Goal: Contribute content: Add original content to the website for others to see

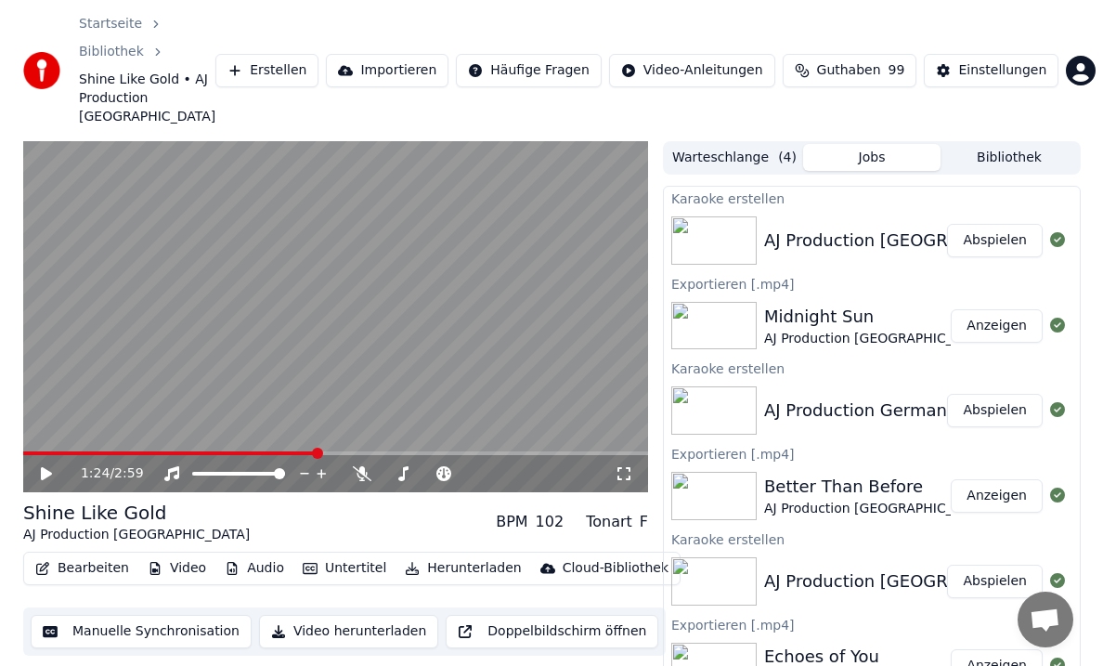
scroll to position [39, 0]
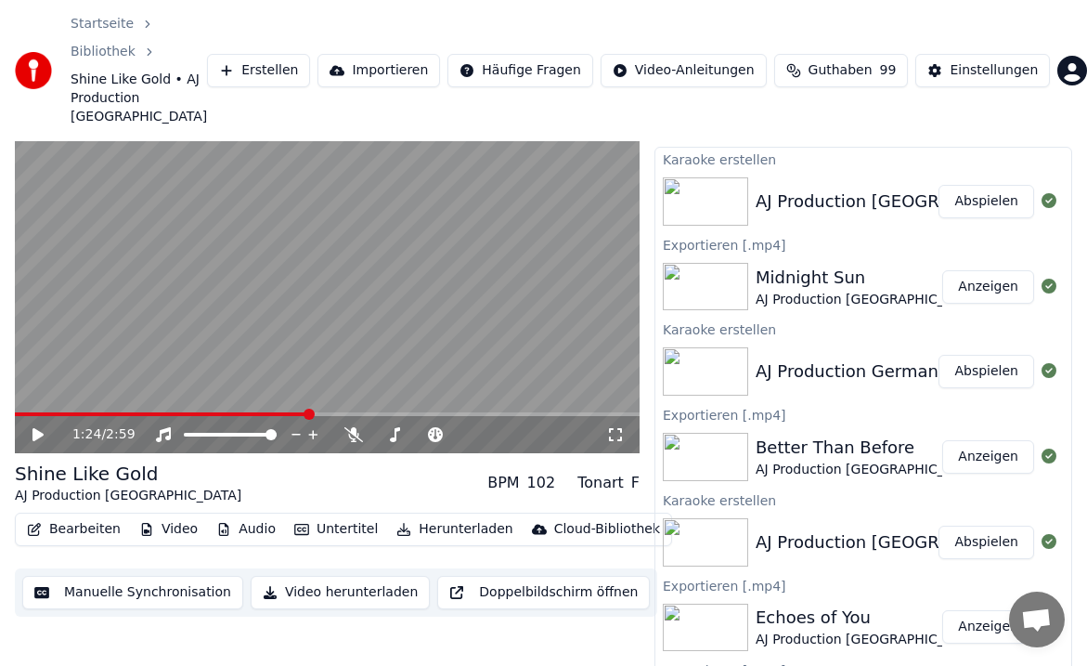
click at [437, 516] on button "Herunterladen" at bounding box center [454, 529] width 131 height 26
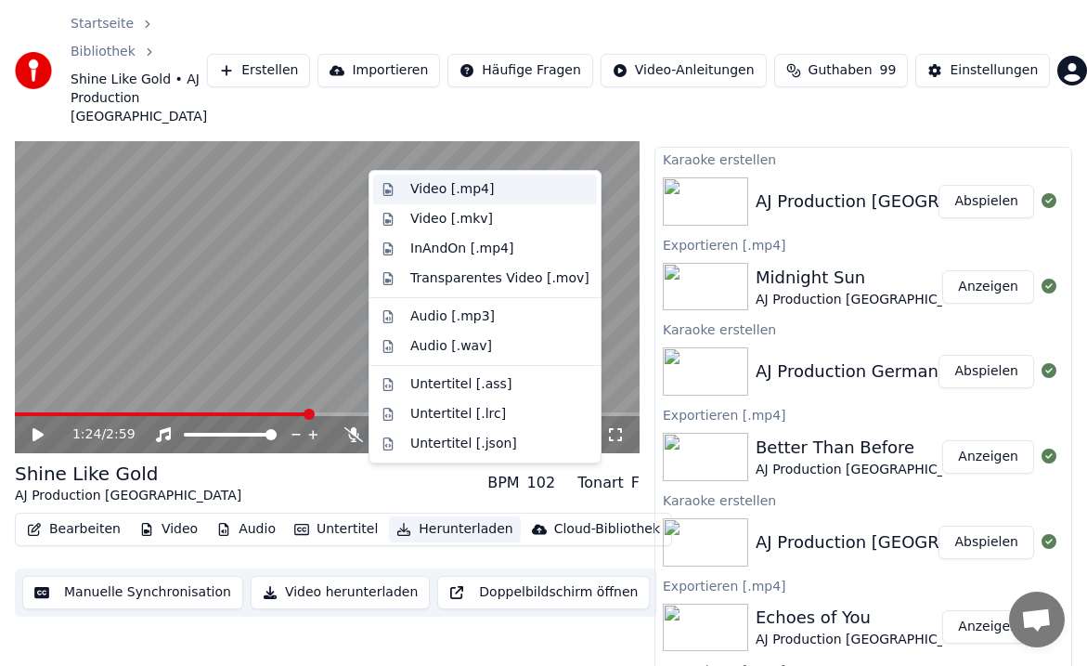
click at [443, 183] on div "Video [.mp4]" at bounding box center [452, 189] width 84 height 19
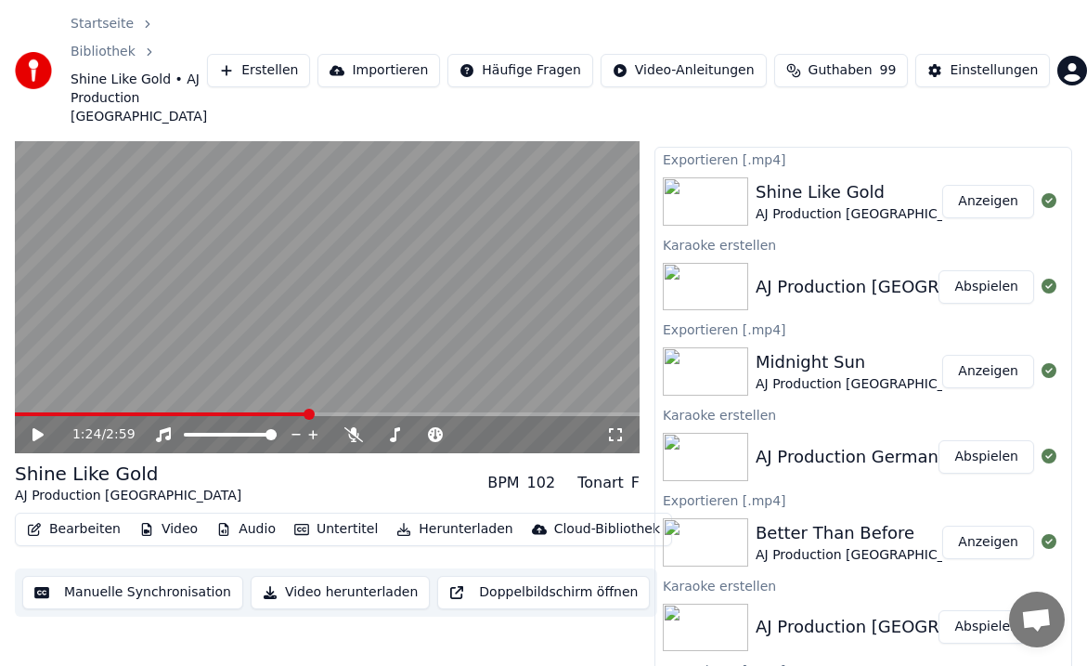
click at [282, 54] on button "Erstellen" at bounding box center [258, 70] width 103 height 33
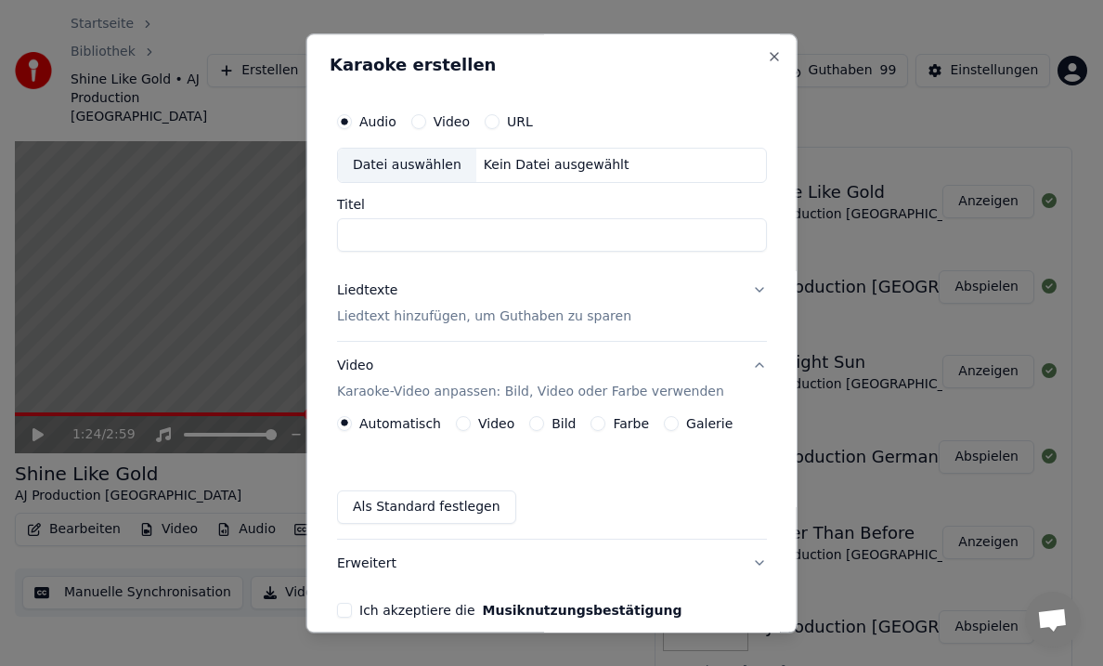
click at [415, 154] on div "Datei auswählen" at bounding box center [407, 165] width 138 height 33
type input "**********"
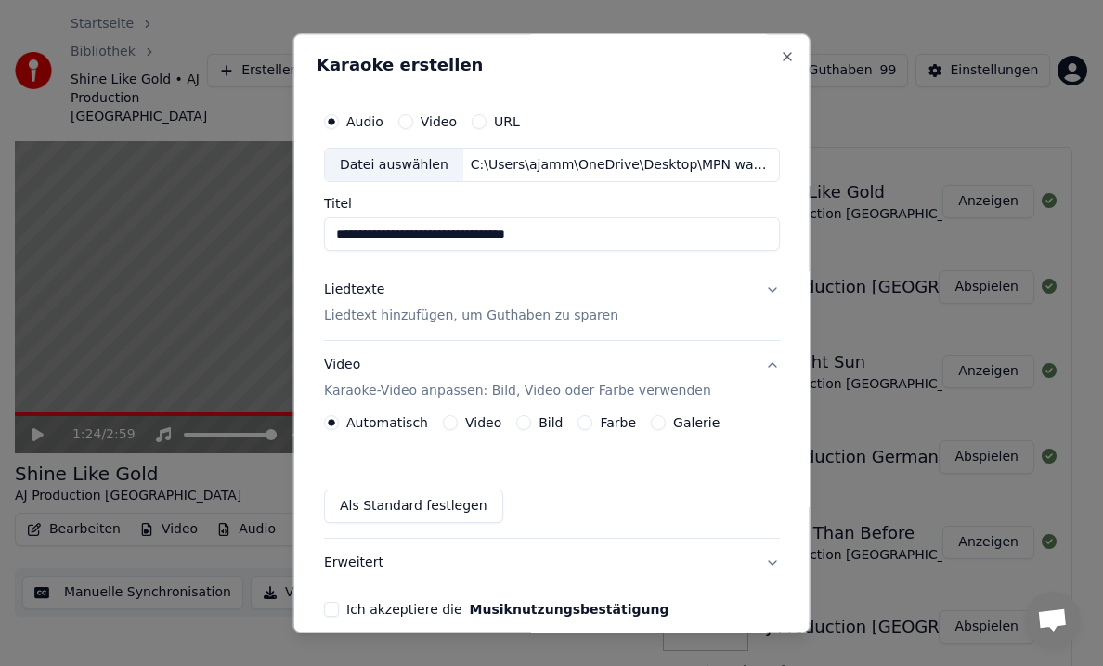
click at [383, 315] on p "Liedtext hinzufügen, um Guthaben zu sparen" at bounding box center [471, 316] width 294 height 19
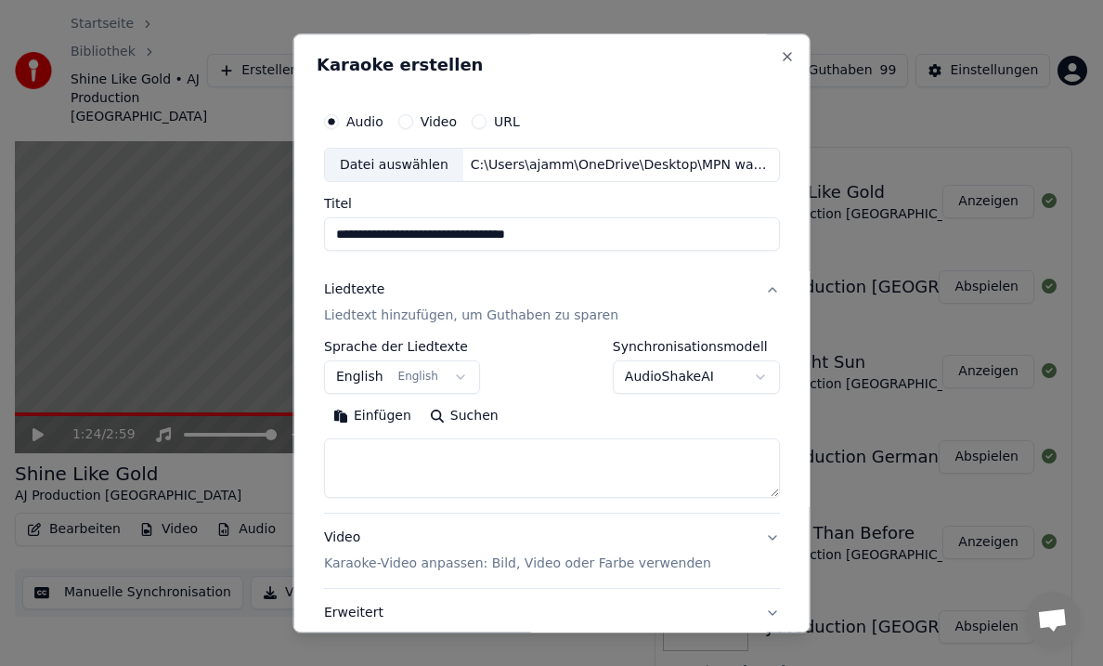
click at [365, 412] on button "Einfügen" at bounding box center [372, 417] width 97 height 30
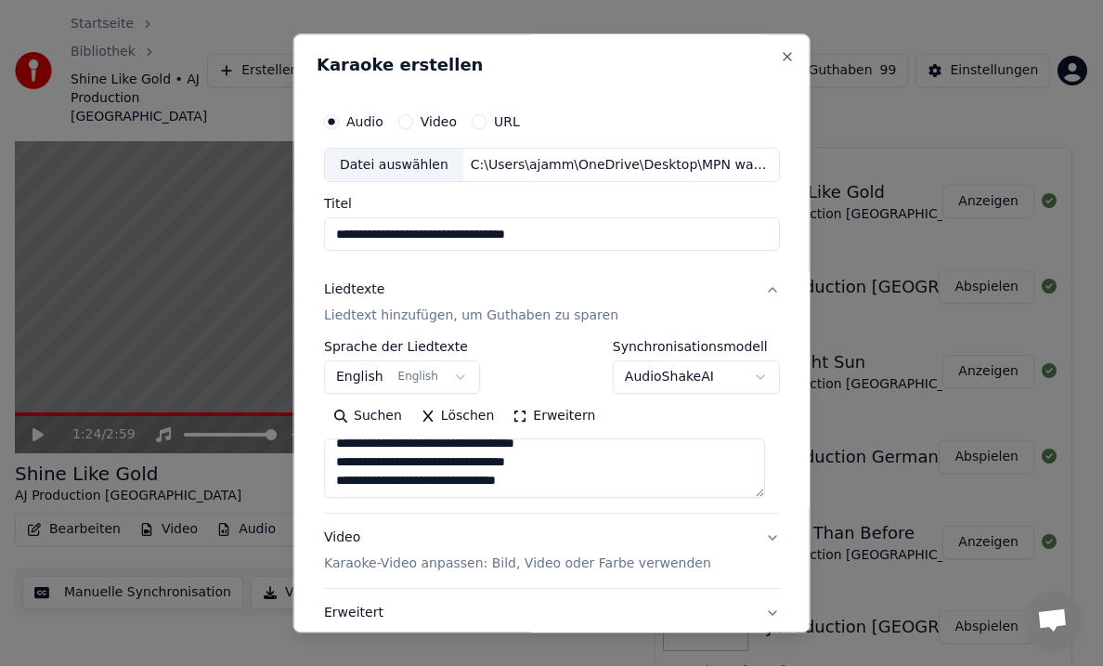
click at [544, 559] on p "Karaoke-Video anpassen: Bild, Video oder Farbe verwenden" at bounding box center [517, 564] width 387 height 19
type textarea "**********"
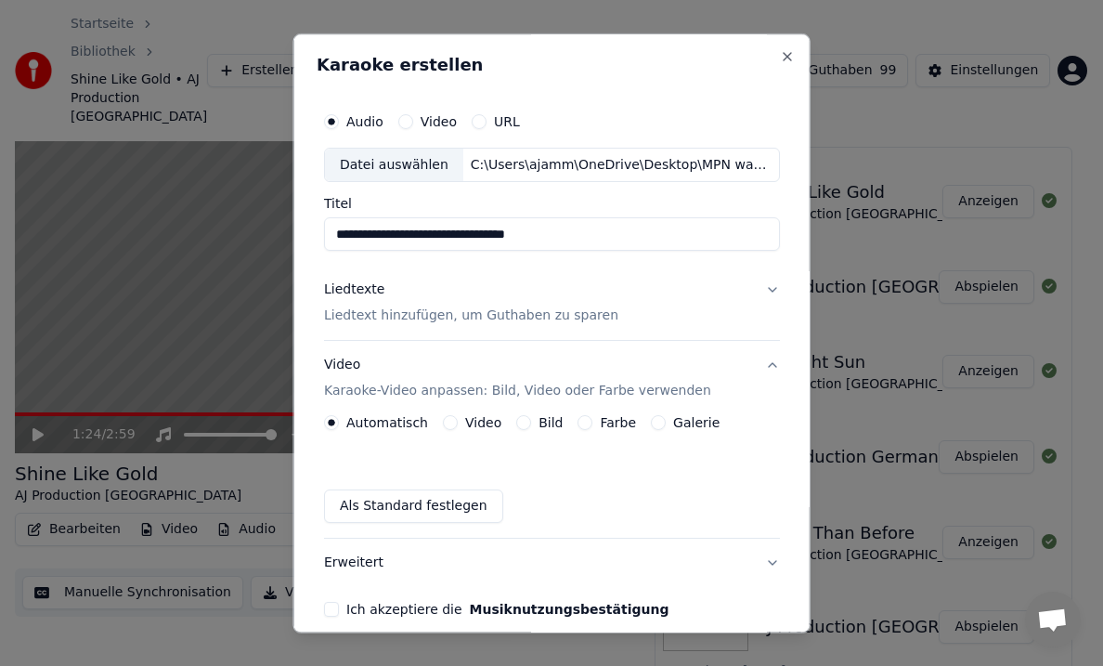
click at [516, 419] on button "Bild" at bounding box center [523, 423] width 15 height 15
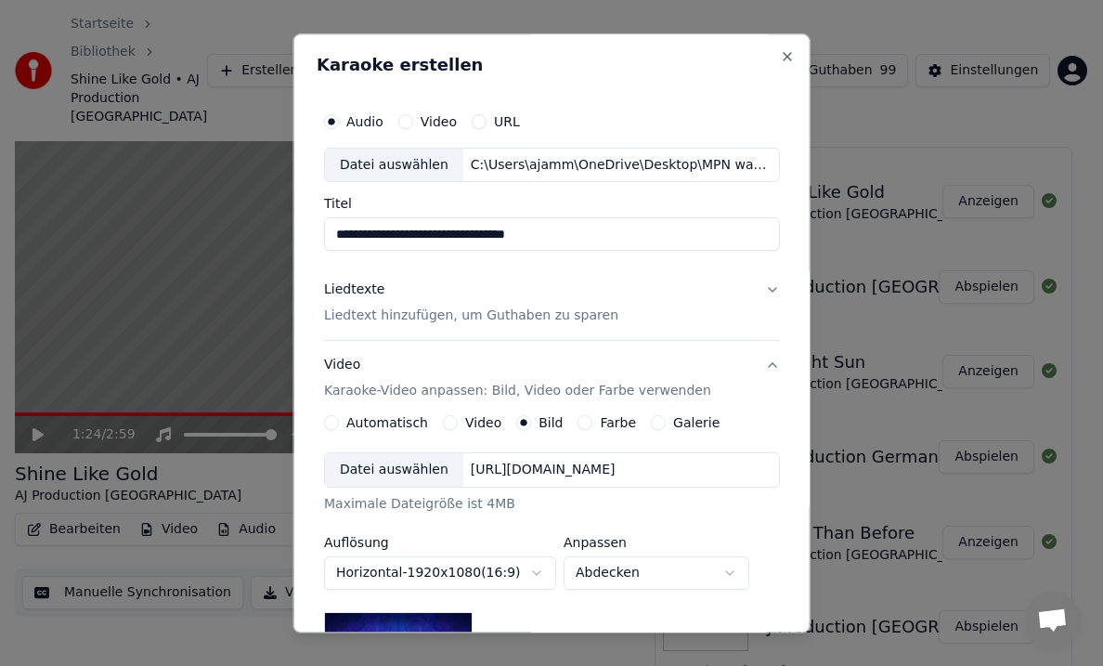
click at [384, 468] on div "Datei auswählen" at bounding box center [394, 470] width 138 height 33
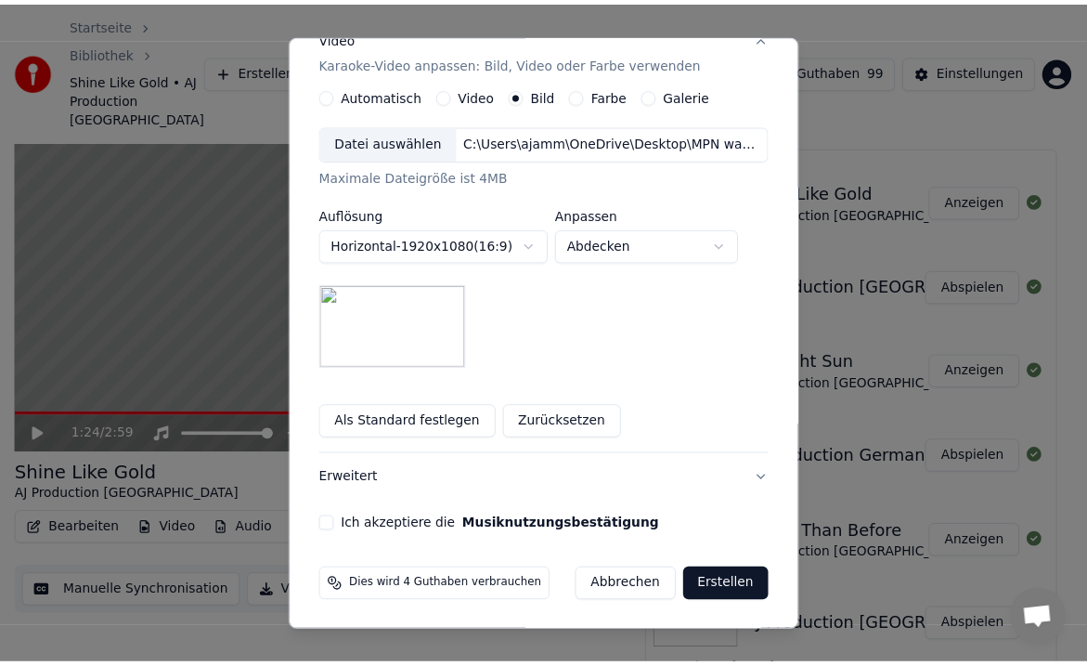
scroll to position [329, 0]
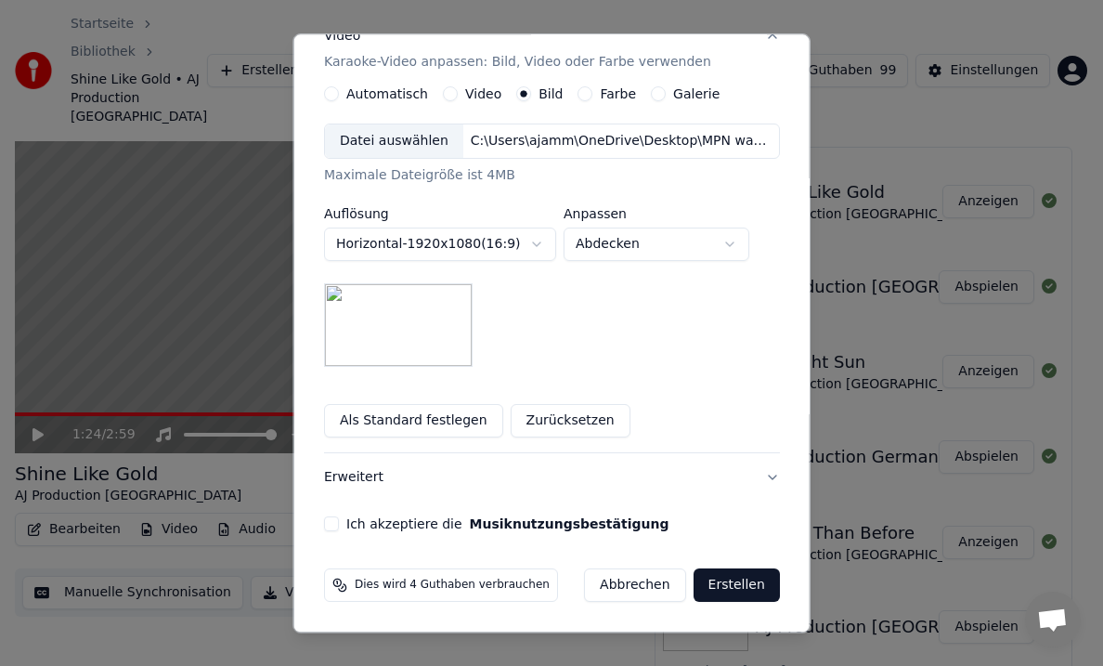
click at [330, 522] on button "Ich akzeptiere die Musiknutzungsbestätigung" at bounding box center [331, 524] width 15 height 15
click at [718, 583] on button "Erstellen" at bounding box center [736, 585] width 86 height 33
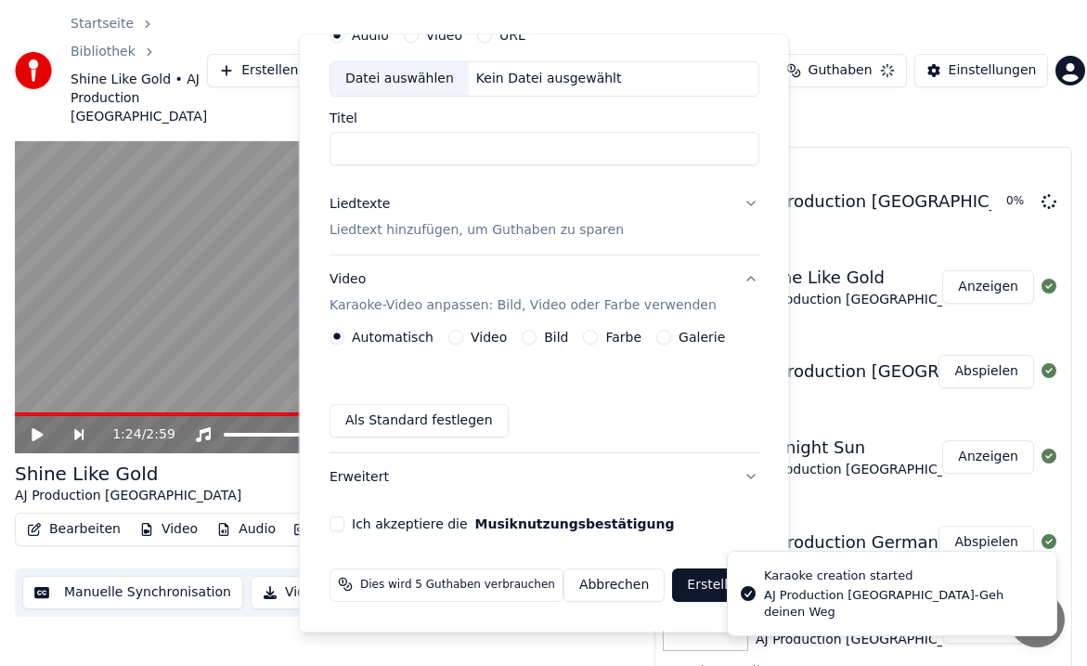
scroll to position [86, 0]
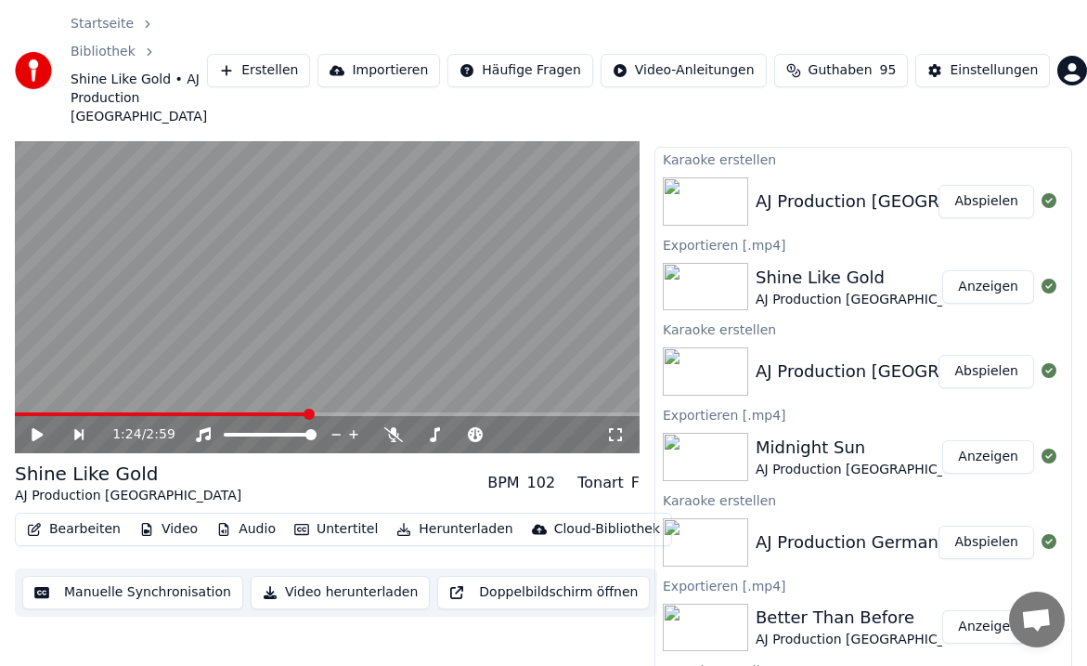
click at [964, 185] on button "Abspielen" at bounding box center [987, 201] width 96 height 33
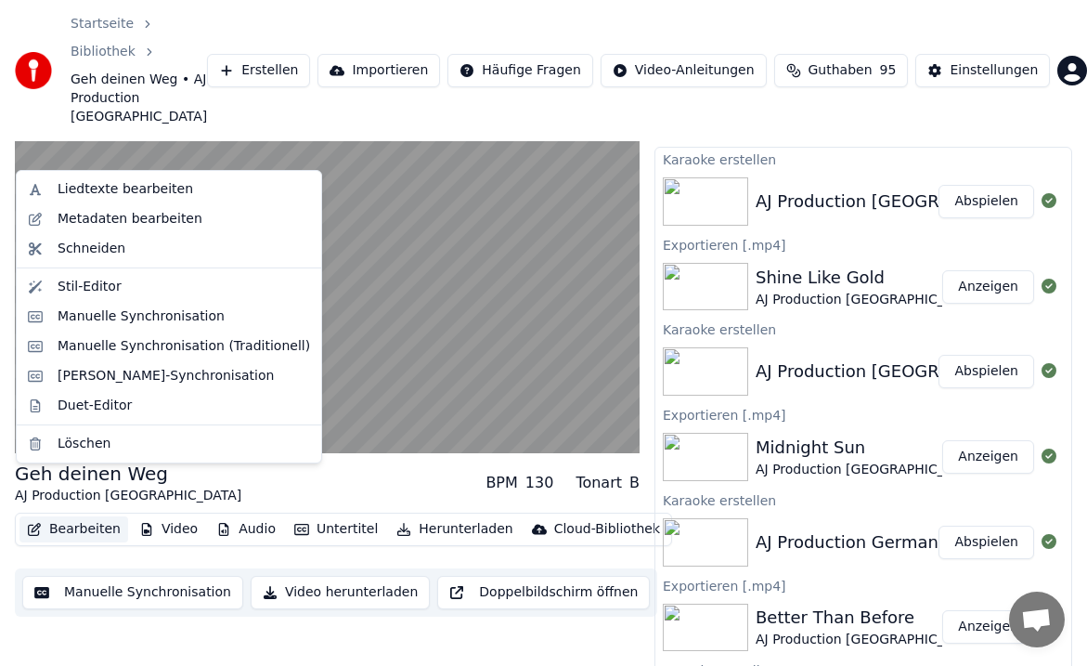
click at [72, 516] on button "Bearbeiten" at bounding box center [74, 529] width 109 height 26
click at [90, 217] on div "Metadaten bearbeiten" at bounding box center [130, 219] width 145 height 19
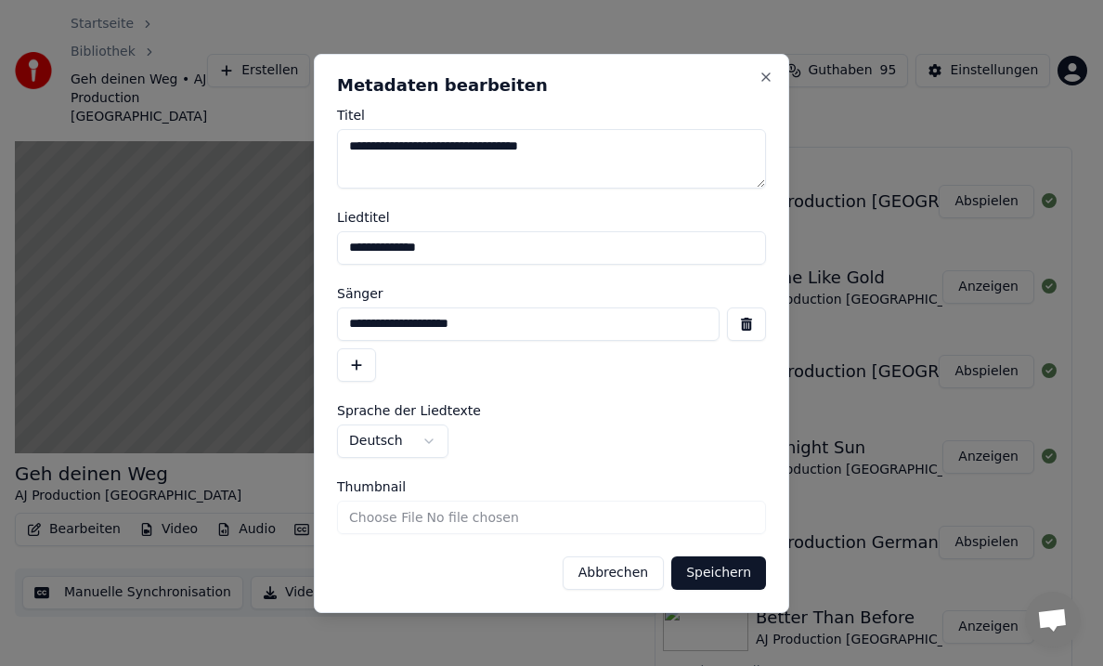
click at [605, 143] on textarea "**********" at bounding box center [551, 158] width 429 height 59
type textarea "**********"
click at [717, 571] on button "Speichern" at bounding box center [718, 572] width 95 height 33
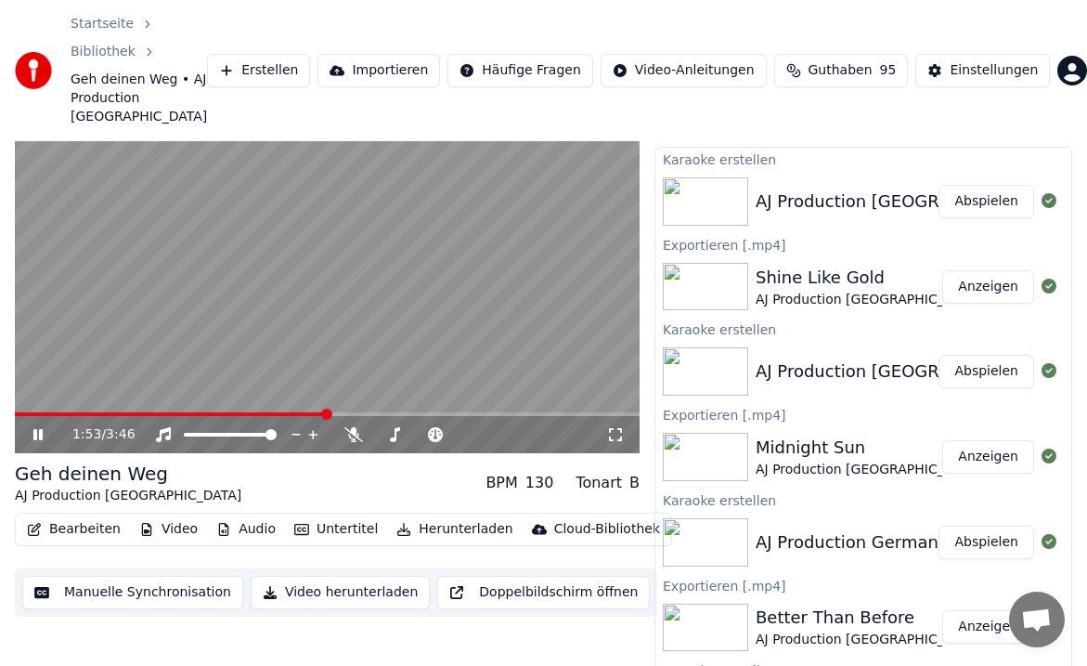
click at [35, 429] on icon at bounding box center [37, 434] width 9 height 11
click at [86, 516] on button "Bearbeiten" at bounding box center [74, 529] width 109 height 26
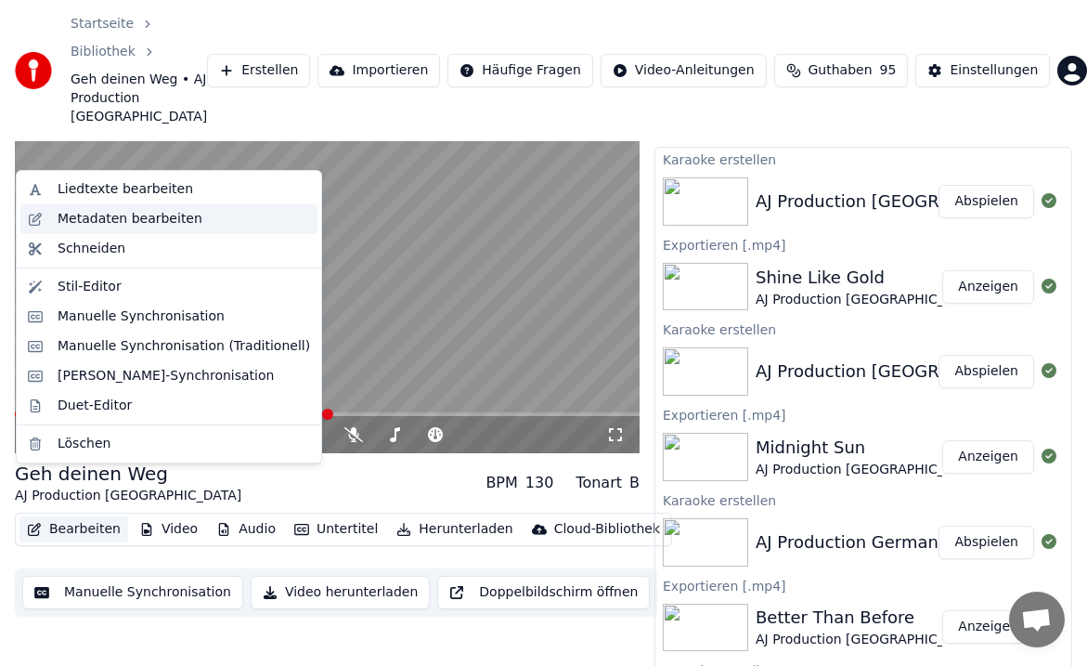
click at [116, 216] on div "Metadaten bearbeiten" at bounding box center [130, 219] width 145 height 19
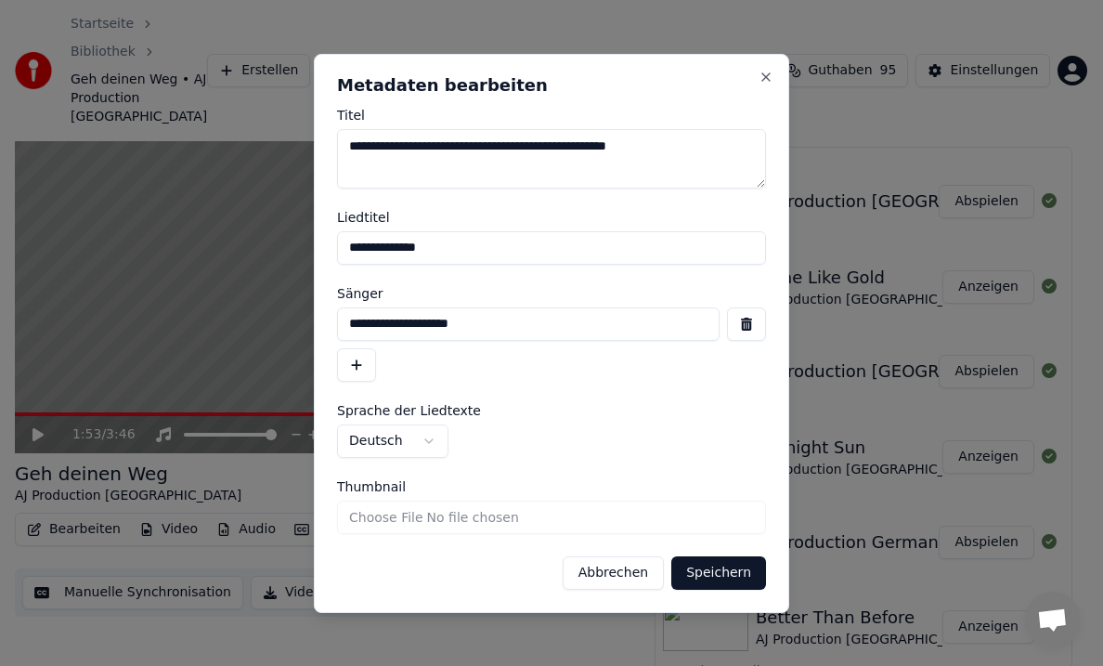
click at [716, 568] on button "Speichern" at bounding box center [718, 572] width 95 height 33
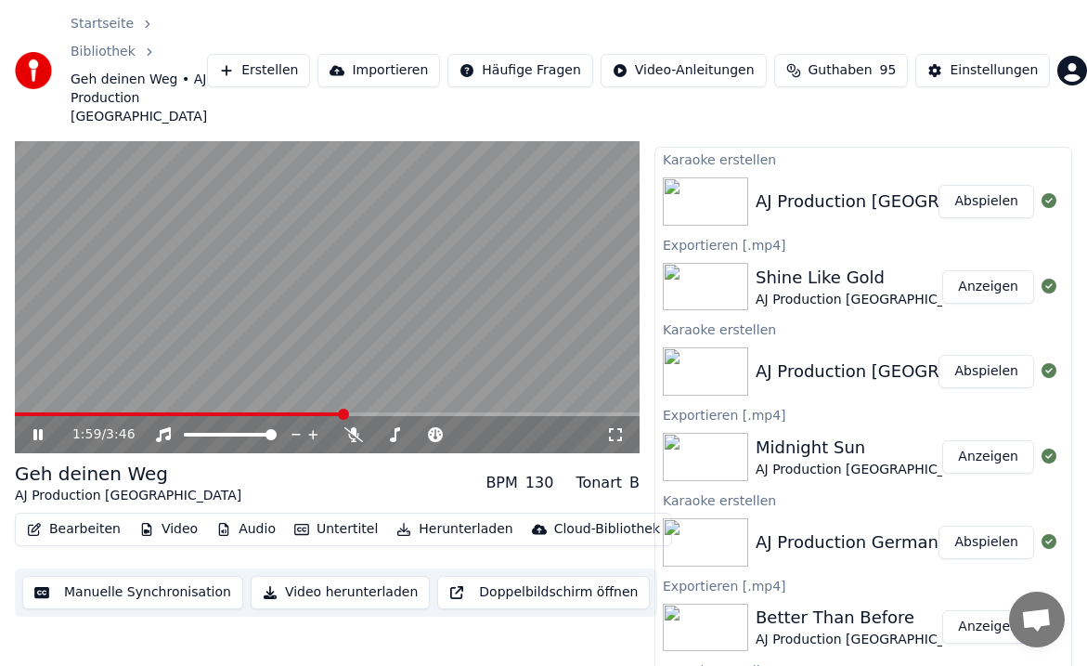
click at [34, 429] on icon at bounding box center [37, 434] width 9 height 11
click at [397, 427] on icon at bounding box center [394, 434] width 19 height 15
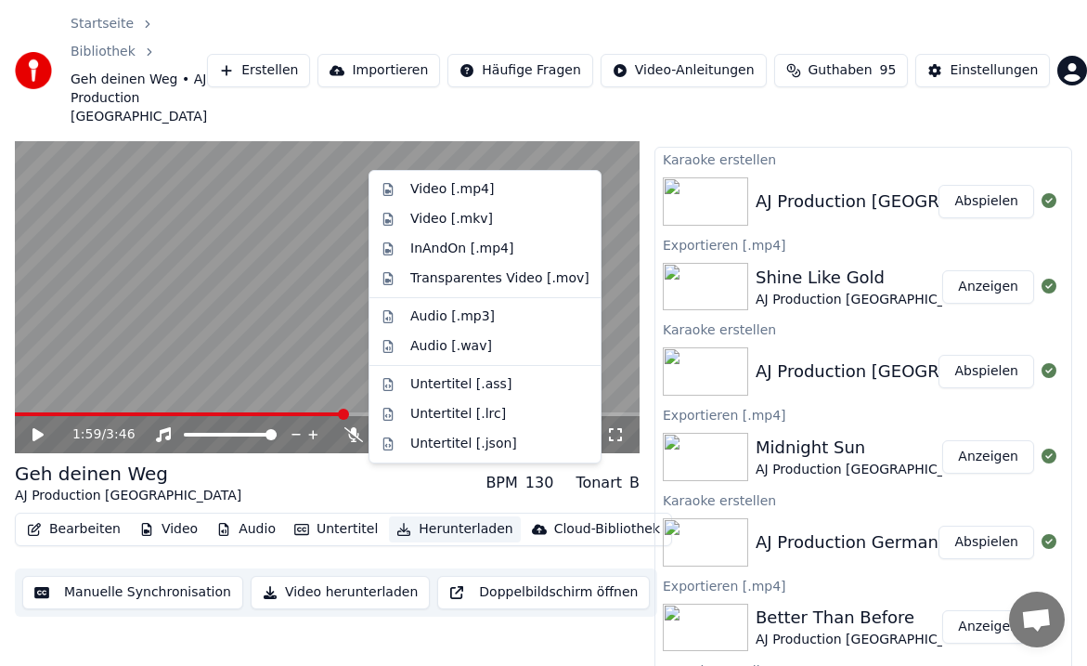
click at [436, 516] on button "Herunterladen" at bounding box center [454, 529] width 131 height 26
click at [445, 189] on div "Video [.mp4]" at bounding box center [452, 189] width 84 height 19
